Goal: Information Seeking & Learning: Learn about a topic

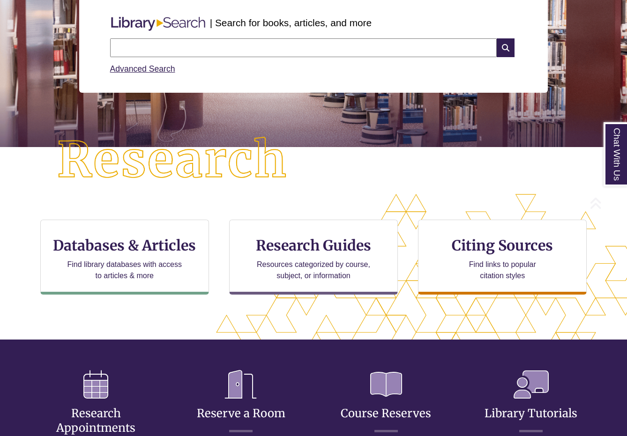
scroll to position [128, 0]
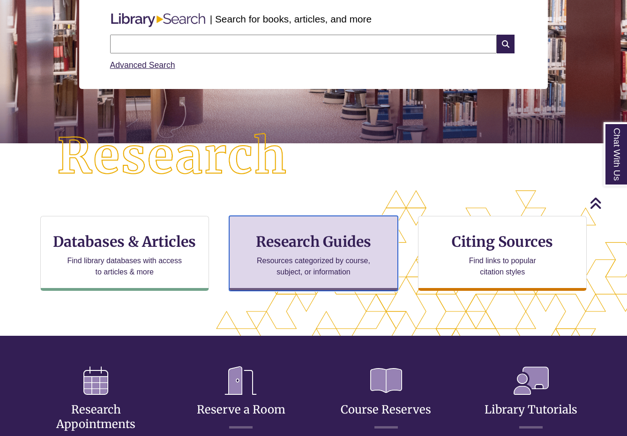
click at [317, 245] on h3 "Research Guides" at bounding box center [313, 242] width 153 height 18
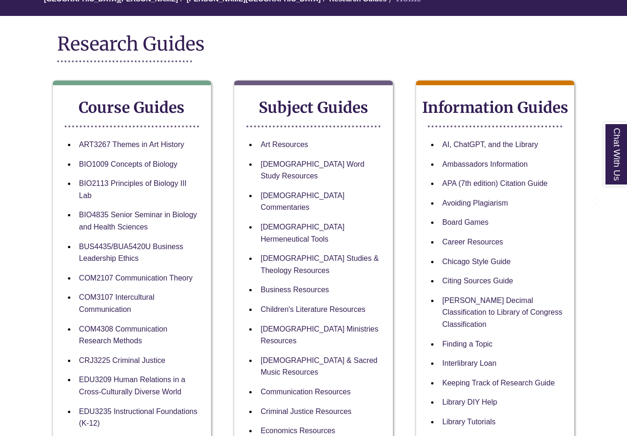
scroll to position [129, 0]
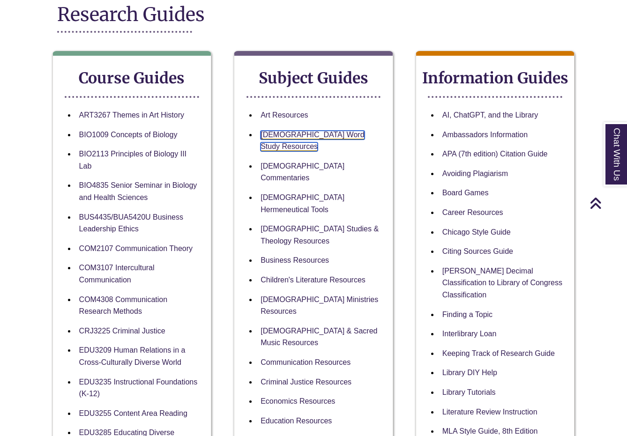
click at [313, 136] on link "[DEMOGRAPHIC_DATA] Word Study Resources" at bounding box center [313, 141] width 104 height 21
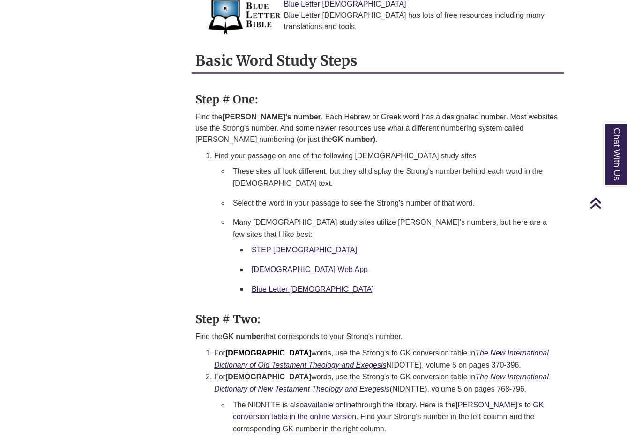
scroll to position [890, 0]
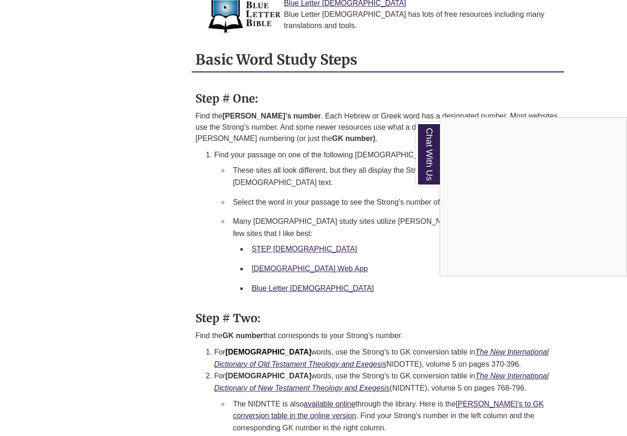
click at [281, 183] on div "Chat With Us" at bounding box center [313, 218] width 627 height 436
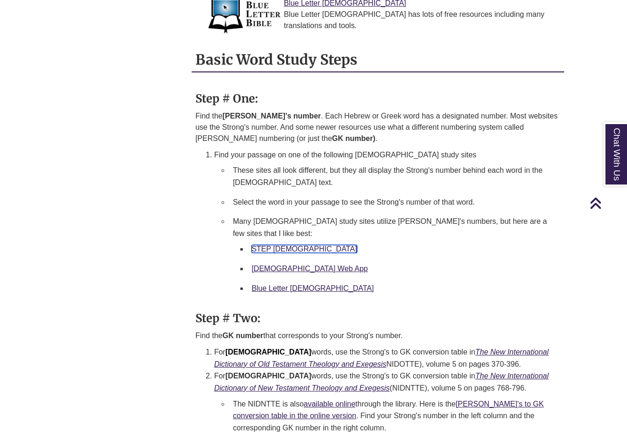
click at [274, 245] on link "STEP [DEMOGRAPHIC_DATA]" at bounding box center [304, 249] width 105 height 8
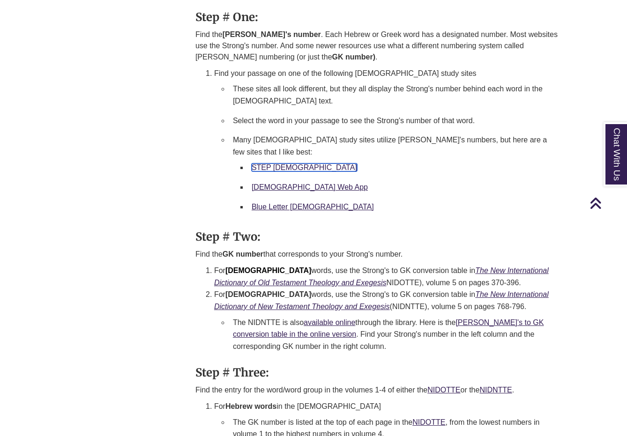
scroll to position [973, 0]
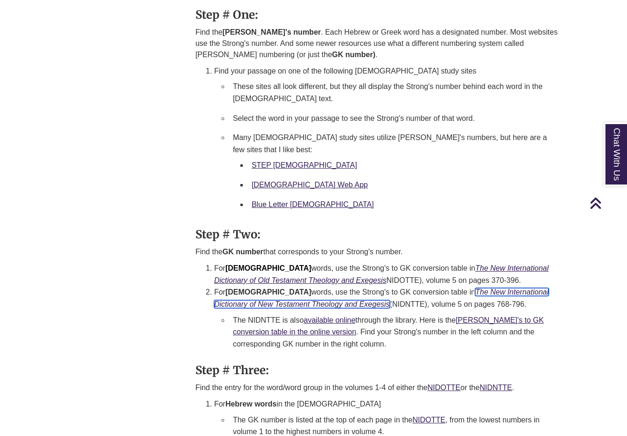
click at [511, 288] on icon "The New International Dictionary of New Testament Theology and Exegesis" at bounding box center [381, 298] width 335 height 20
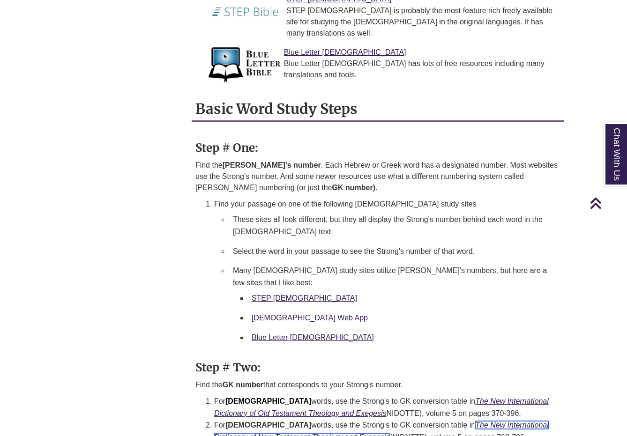
scroll to position [830, 0]
